Goal: Information Seeking & Learning: Learn about a topic

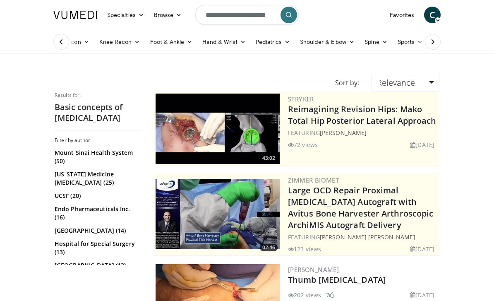
click at [250, 21] on input "**********" at bounding box center [246, 15] width 103 height 20
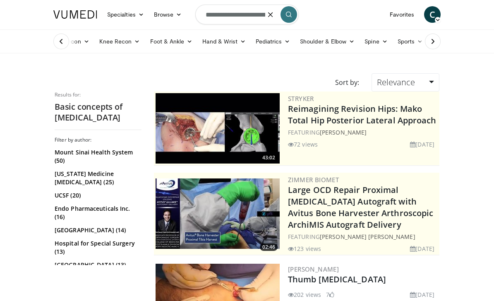
scroll to position [1, 0]
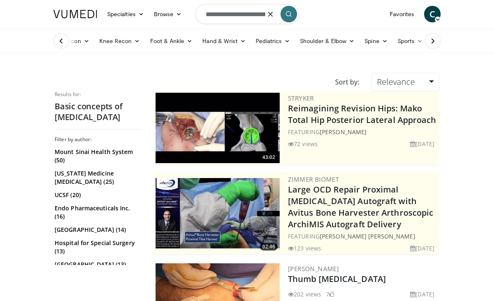
click at [271, 17] on button "button" at bounding box center [270, 14] width 17 height 17
type input "**********"
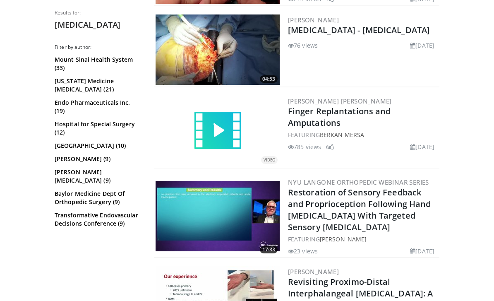
scroll to position [404, 0]
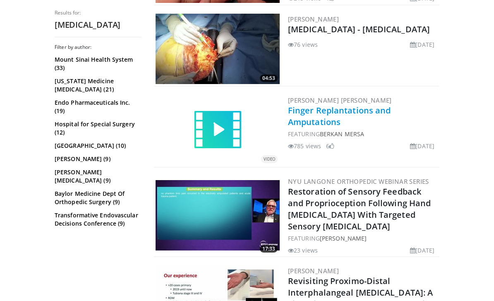
click at [377, 108] on link "Finger Replantations and Amputations" at bounding box center [339, 116] width 103 height 23
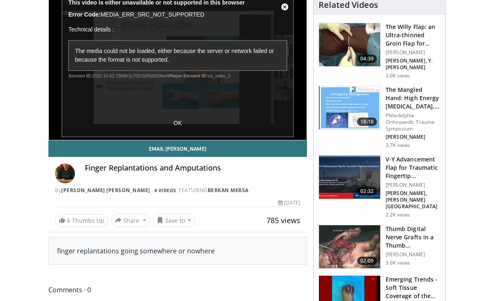
scroll to position [38, 0]
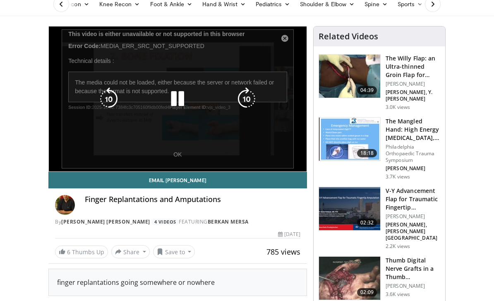
click at [182, 157] on div "10 seconds Tap to unmute" at bounding box center [178, 98] width 258 height 145
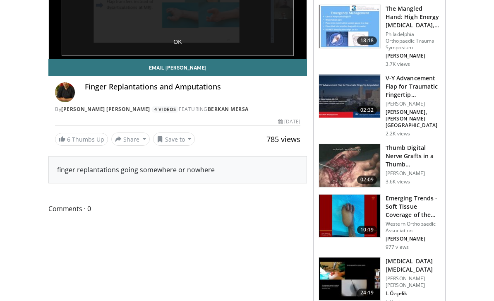
scroll to position [150, 0]
click at [376, 97] on img at bounding box center [349, 95] width 61 height 43
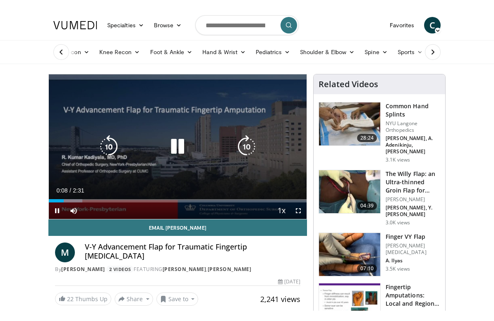
scroll to position [10, 0]
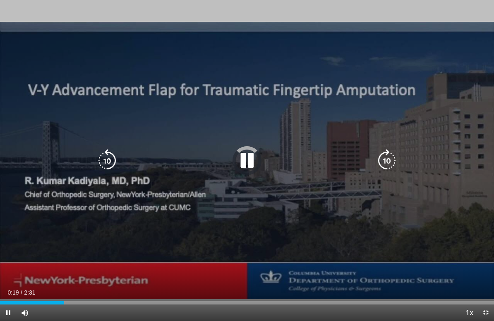
click at [222, 300] on div "Current Time 0:19 / Duration 2:31 Pause Skip Backward Skip Forward Mute Loaded …" at bounding box center [247, 313] width 494 height 17
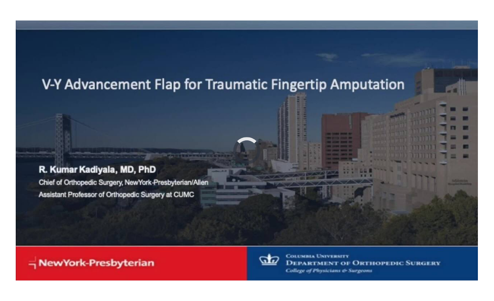
scroll to position [0, 0]
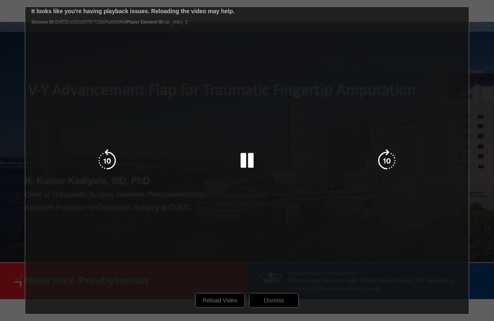
click at [232, 300] on div "10 seconds Tap to unmute" at bounding box center [247, 160] width 494 height 321
